Goal: Find specific page/section: Find specific page/section

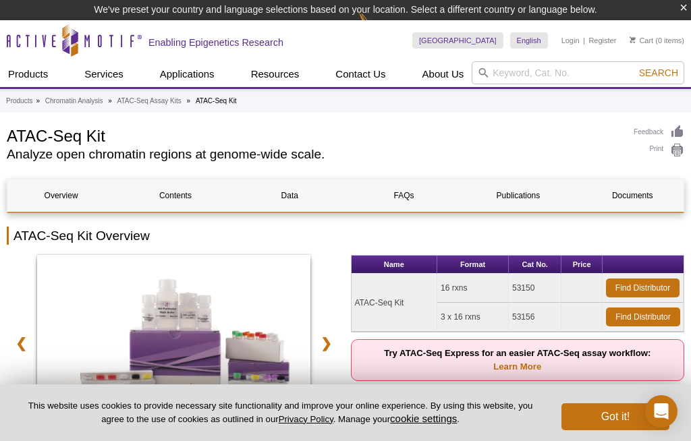
click at [512, 74] on input "search" at bounding box center [578, 72] width 213 height 23
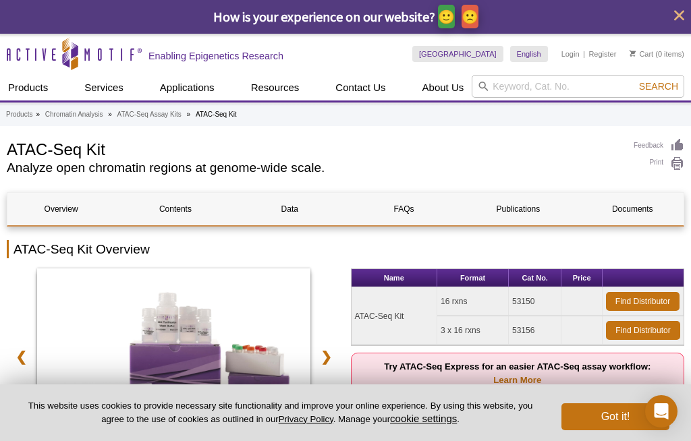
click at [488, 94] on input "search" at bounding box center [578, 86] width 213 height 23
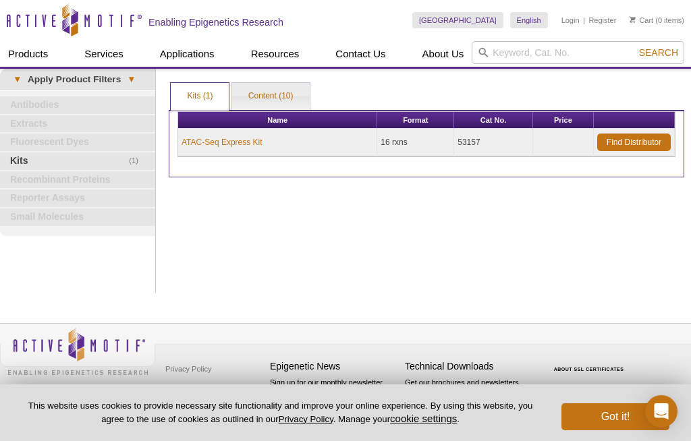
click at [244, 148] on link "ATAC-Seq Express Kit" at bounding box center [222, 142] width 81 height 12
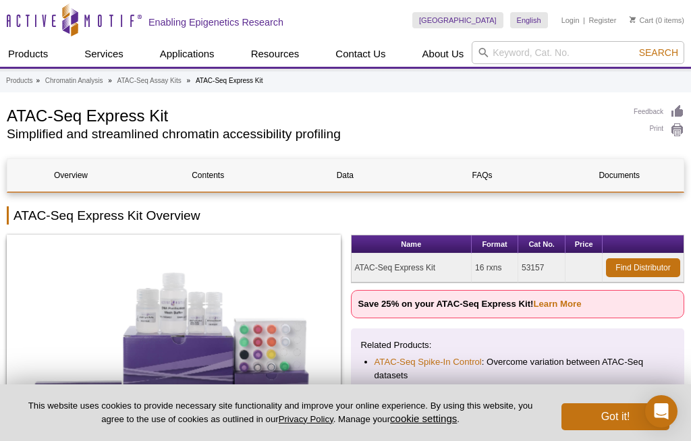
click at [615, 411] on button "Got it!" at bounding box center [616, 417] width 108 height 27
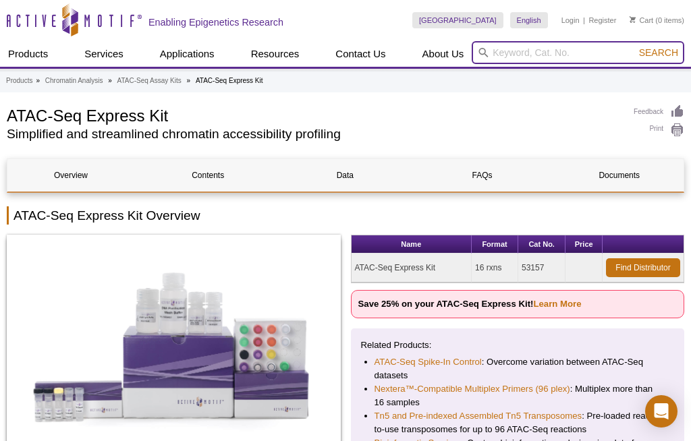
click at [512, 53] on input "search" at bounding box center [578, 52] width 213 height 23
click at [508, 45] on input "search" at bounding box center [578, 52] width 213 height 23
paste input "https://www.activemotif.com/search?terms=ATAC-Seq+Express+Kit&g-recaptcha-respo…"
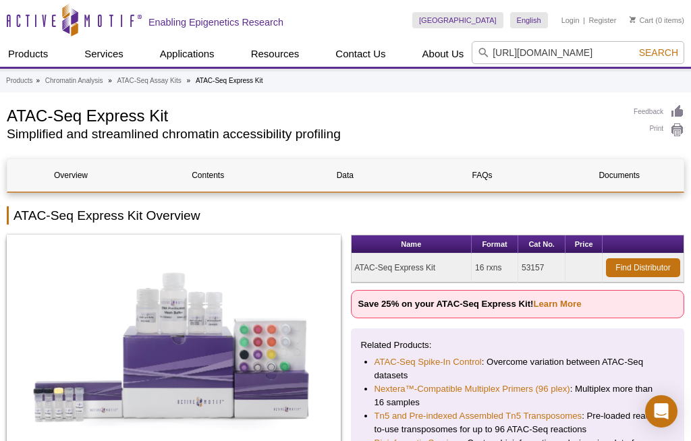
click at [165, 119] on h1 "ATAC-Seq Express Kit" at bounding box center [314, 115] width 614 height 20
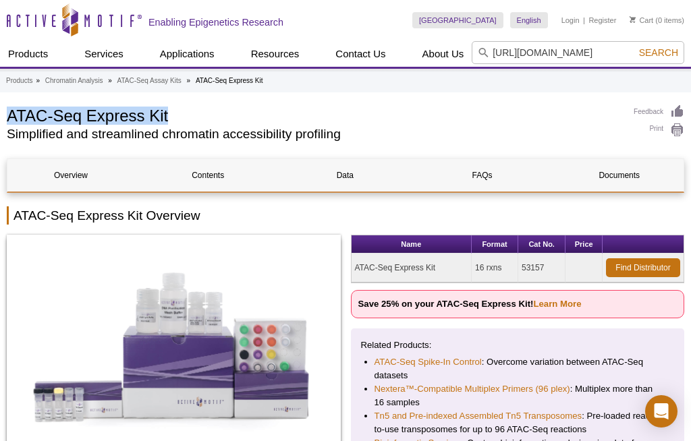
copy h1 "ATAC-Seq Express Kit"
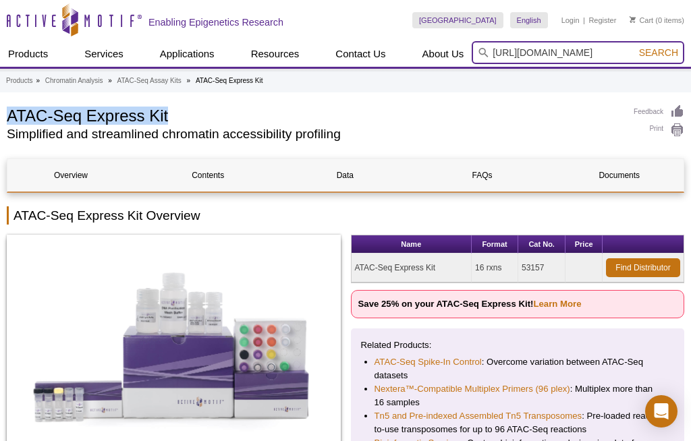
click at [493, 53] on input "https://www.activemotif.com/search?terms=ATAC-Seq+Express+Kit&g-recaptcha-respo…" at bounding box center [578, 52] width 213 height 23
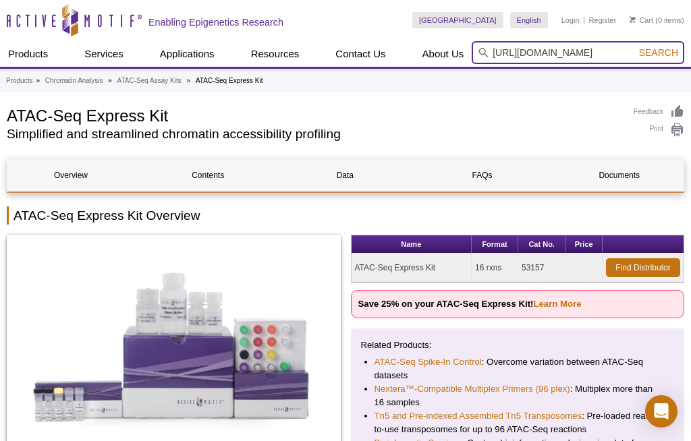
click at [499, 47] on input "https://www.activemotif.com/search?terms=ATAC-Seq+Express+Kit&g-recaptcha-respo…" at bounding box center [578, 52] width 213 height 23
click at [502, 53] on input "https://www.activemotif.com/search?terms=ATAC-Seq+Express+Kit&g-recaptcha-respo…" at bounding box center [578, 52] width 213 height 23
paste input "ATAC-Seq Express Kit"
type input "ATAC-Seq Express Kit https://www.activemotif.com/search?terms=ATAC-Seq+Express+…"
